Goal: Task Accomplishment & Management: Complete application form

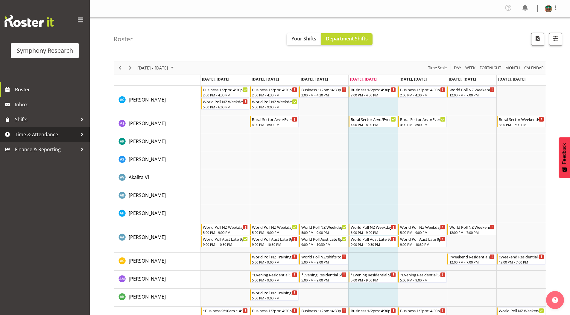
click at [31, 135] on span "Time & Attendance" at bounding box center [46, 134] width 63 height 9
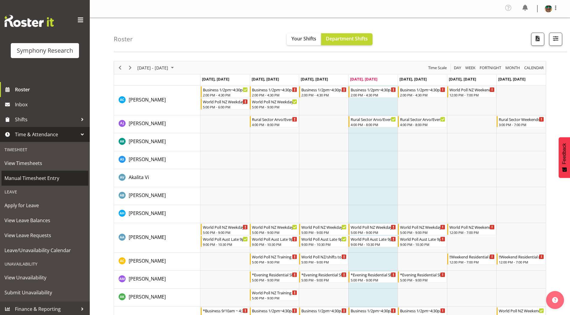
click at [33, 180] on span "Manual Timesheet Entry" at bounding box center [44, 177] width 81 height 9
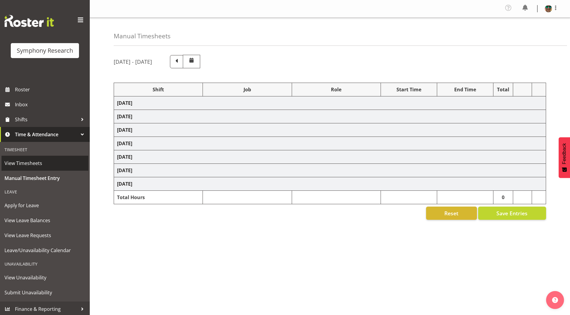
select select "19164"
select select "743"
select select "19164"
select select "10242"
select select "19164"
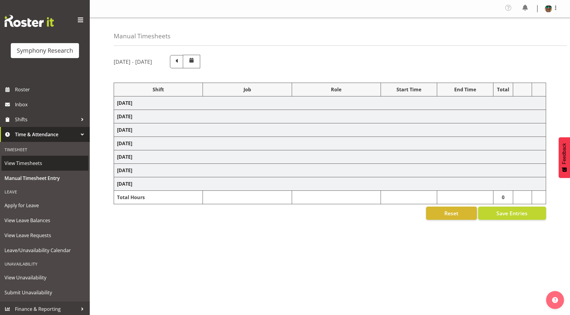
select select "10242"
select select "19164"
select select "10576"
select select "19164"
select select "9426"
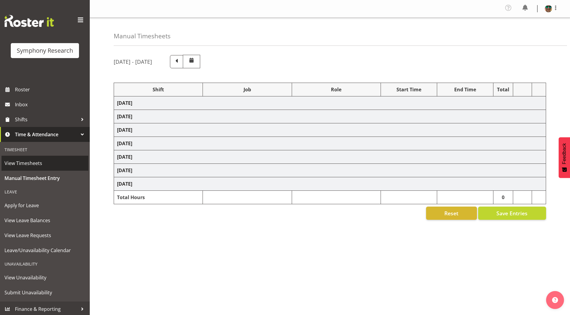
select select "19164"
select select "9636"
select select "19164"
select select "10587"
select select "4583"
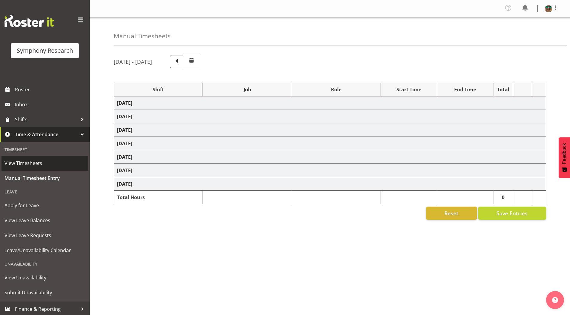
select select "743"
select select "4583"
select select "10527"
select select "297"
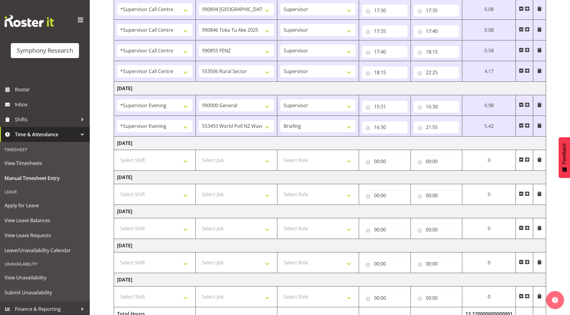
scroll to position [173, 0]
drag, startPoint x: 266, startPoint y: 195, endPoint x: 229, endPoint y: 201, distance: 36.9
click at [266, 195] on select "Select Job 550060 IF Admin 553492 World Poll Aus Wave 2 Main 2025 553493 World …" at bounding box center [236, 194] width 75 height 12
select select "743"
click at [199, 188] on select "Select Job 550060 IF Admin 553492 World Poll Aus Wave 2 Main 2025 553493 World …" at bounding box center [236, 194] width 75 height 12
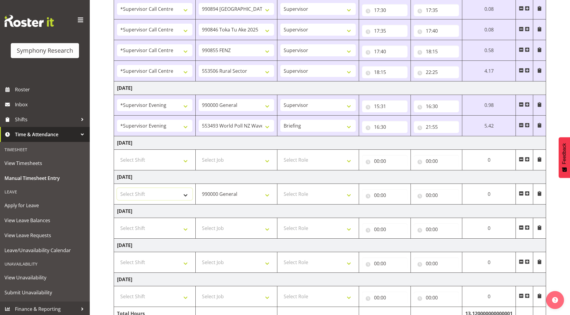
click at [137, 193] on select "Select Shift !!Weekend Residential (Roster IT Shift Label) *Business 9/10am ~ 4…" at bounding box center [154, 194] width 75 height 12
select select "1607"
click at [117, 188] on select "Select Shift !!Weekend Residential (Roster IT Shift Label) *Business 9/10am ~ 4…" at bounding box center [154, 194] width 75 height 12
click at [374, 196] on input "00:00" at bounding box center [384, 195] width 45 height 12
click at [376, 161] on input "00:00" at bounding box center [384, 161] width 45 height 12
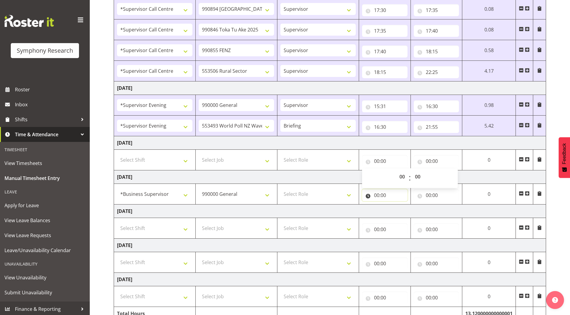
click at [374, 194] on input "00:00" at bounding box center [384, 195] width 45 height 12
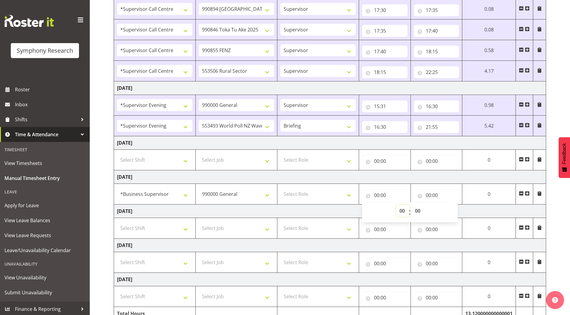
drag, startPoint x: 400, startPoint y: 210, endPoint x: 393, endPoint y: 193, distance: 18.8
click at [400, 210] on select "00 01 02 03 04 05 06 07 08 09 10 11 12 13 14 15 16 17 18 19 20 21 22 23" at bounding box center [402, 211] width 13 height 12
select select "10"
click at [409, 205] on select "00 01 02 03 04 05 06 07 08 09 10 11 12 13 14 15 16 17 18 19 20 21 22 23" at bounding box center [402, 211] width 13 height 12
type input "10:00"
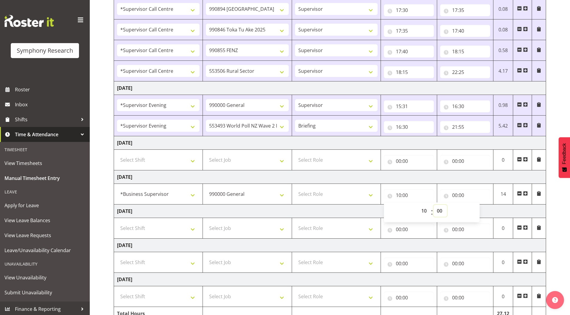
click at [441, 208] on select "00 01 02 03 04 05 06 07 08 09 10 11 12 13 14 15 16 17 18 19 20 21 22 23 24 25 2…" at bounding box center [439, 211] width 13 height 12
select select "29"
click at [433, 205] on select "00 01 02 03 04 05 06 07 08 09 10 11 12 13 14 15 16 17 18 19 20 21 22 23 24 25 2…" at bounding box center [439, 211] width 13 height 12
type input "10:29"
click at [452, 196] on input "00:00" at bounding box center [465, 195] width 50 height 12
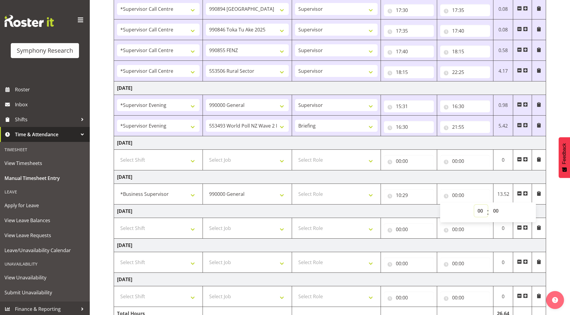
click at [479, 210] on select "00 01 02 03 04 05 06 07 08 09 10 11 12 13 14 15 16 17 18 19 20 21 22 23" at bounding box center [480, 211] width 13 height 12
select select "10"
click at [474, 205] on select "00 01 02 03 04 05 06 07 08 09 10 11 12 13 14 15 16 17 18 19 20 21 22 23" at bounding box center [480, 211] width 13 height 12
type input "10:00"
click at [495, 210] on select "00 01 02 03 04 05 06 07 08 09 10 11 12 13 14 15 16 17 18 19 20 21 22 23 24 25 2…" at bounding box center [496, 211] width 13 height 12
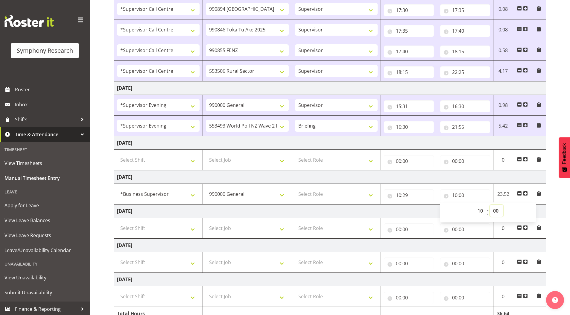
select select "40"
click at [490, 205] on select "00 01 02 03 04 05 06 07 08 09 10 11 12 13 14 15 16 17 18 19 20 21 22 23 24 25 2…" at bounding box center [496, 211] width 13 height 12
type input "10:40"
drag, startPoint x: 553, startPoint y: 200, endPoint x: 540, endPoint y: 195, distance: 14.3
click at [553, 200] on div "September 1st - September 7th 2025 Shift Job Role Start Time End Time Total Mon…" at bounding box center [342, 108] width 456 height 463
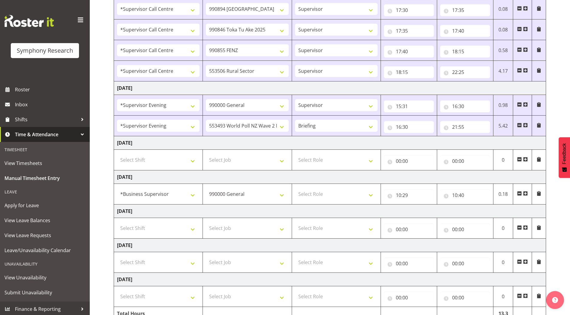
click at [539, 193] on span at bounding box center [538, 193] width 5 height 5
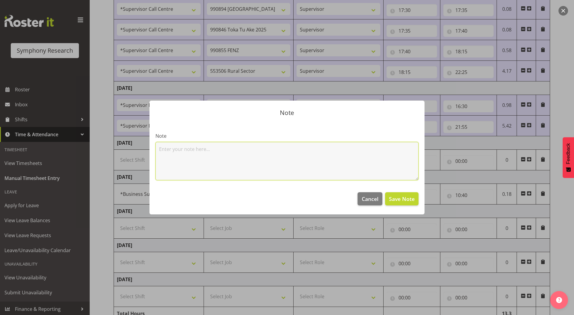
click at [249, 160] on textarea at bounding box center [287, 161] width 263 height 38
type textarea "Synching system"
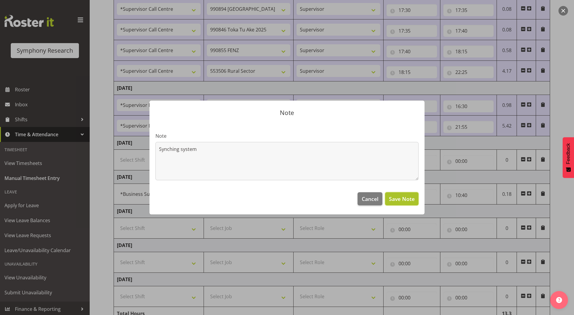
click at [404, 200] on span "Save Note" at bounding box center [402, 199] width 26 height 8
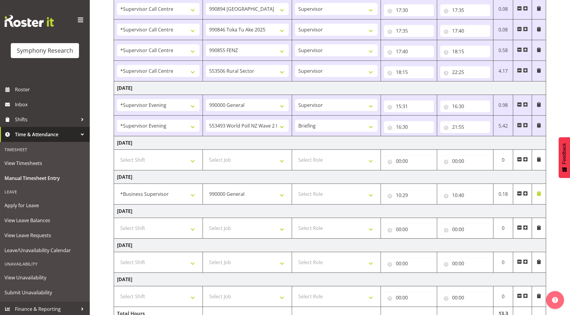
click at [526, 193] on span at bounding box center [525, 193] width 5 height 5
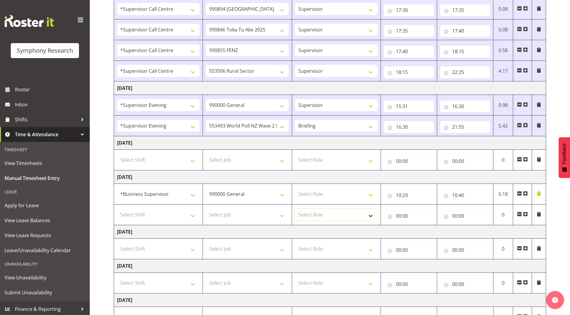
click at [302, 214] on select "Select Role Supervisor Briefing Interviewing" at bounding box center [336, 214] width 83 height 12
select select "45"
click at [295, 208] on select "Select Role Supervisor Briefing Interviewing" at bounding box center [336, 214] width 83 height 12
drag, startPoint x: 302, startPoint y: 195, endPoint x: 304, endPoint y: 200, distance: 4.8
click at [302, 195] on select "Select Role Supervisor Briefing Interviewing" at bounding box center [336, 194] width 83 height 12
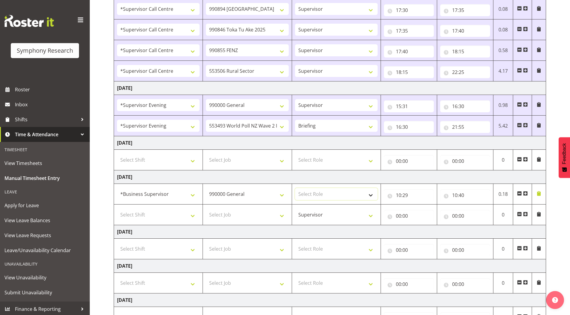
select select "45"
click at [295, 188] on select "Select Role Supervisor Briefing Interviewing" at bounding box center [336, 194] width 83 height 12
click at [236, 210] on select "Select Job 550060 IF Admin 553492 World Poll Aus Wave 2 Main 2025 553493 World …" at bounding box center [247, 214] width 83 height 12
select select "10587"
click at [206, 208] on select "Select Job 550060 IF Admin 553492 World Poll Aus Wave 2 Main 2025 553493 World …" at bounding box center [247, 214] width 83 height 12
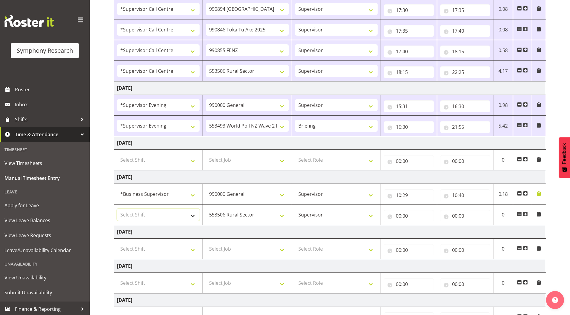
click at [142, 212] on select "Select Shift !!Weekend Residential (Roster IT Shift Label) *Business 9/10am ~ 4…" at bounding box center [158, 214] width 83 height 12
select select "4583"
click at [117, 208] on select "Select Shift !!Weekend Residential (Roster IT Shift Label) *Business 9/10am ~ 4…" at bounding box center [158, 214] width 83 height 12
click at [399, 216] on input "00:00" at bounding box center [409, 216] width 50 height 12
click at [423, 231] on select "00 01 02 03 04 05 06 07 08 09 10 11 12 13 14 15 16 17 18 19 20 21 22 23" at bounding box center [424, 231] width 13 height 12
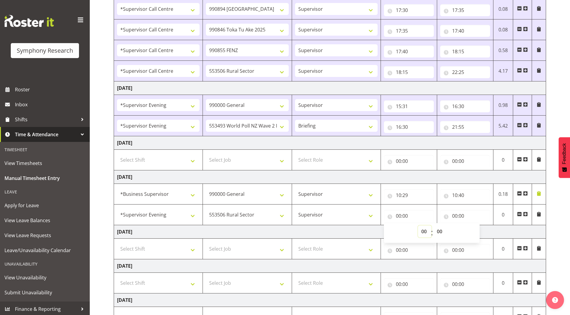
select select "12"
click at [418, 225] on select "00 01 02 03 04 05 06 07 08 09 10 11 12 13 14 15 16 17 18 19 20 21 22 23" at bounding box center [424, 231] width 13 height 12
type input "12:00"
drag, startPoint x: 440, startPoint y: 230, endPoint x: 439, endPoint y: 226, distance: 4.9
click at [440, 230] on select "00 01 02 03 04 05 06 07 08 09 10 11 12 13 14 15 16 17 18 19 20 21 22 23 24 25 2…" at bounding box center [439, 231] width 13 height 12
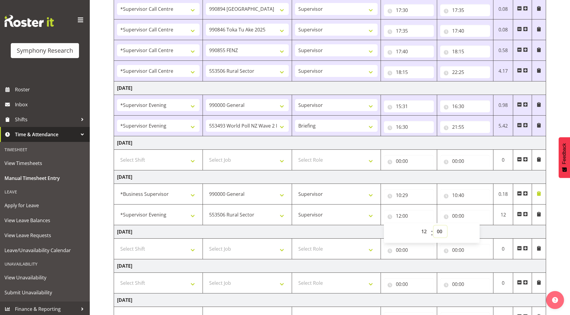
select select "20"
click at [433, 225] on select "00 01 02 03 04 05 06 07 08 09 10 11 12 13 14 15 16 17 18 19 20 21 22 23 24 25 2…" at bounding box center [439, 231] width 13 height 12
type input "12:20"
